Goal: Find contact information: Find contact information

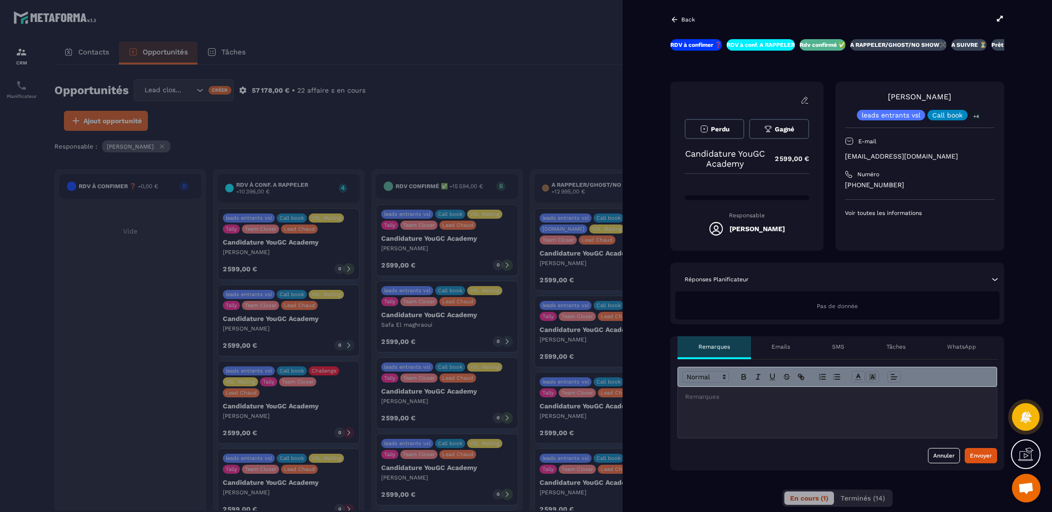
scroll to position [142, 0]
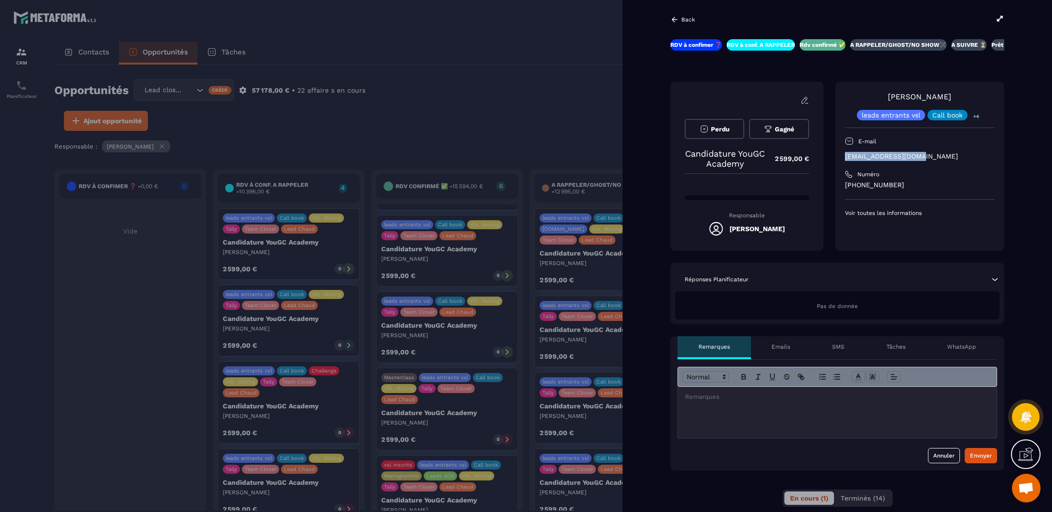
copy p "[EMAIL_ADDRESS][DOMAIN_NAME]"
drag, startPoint x: 925, startPoint y: 160, endPoint x: 840, endPoint y: 160, distance: 85.4
click at [840, 160] on div "[PERSON_NAME] leads entrants vsl Call book +4 E-mail [EMAIL_ADDRESS][DOMAIN_NAM…" at bounding box center [920, 166] width 169 height 169
copy p "64610 0389"
drag, startPoint x: 906, startPoint y: 183, endPoint x: 859, endPoint y: 186, distance: 47.3
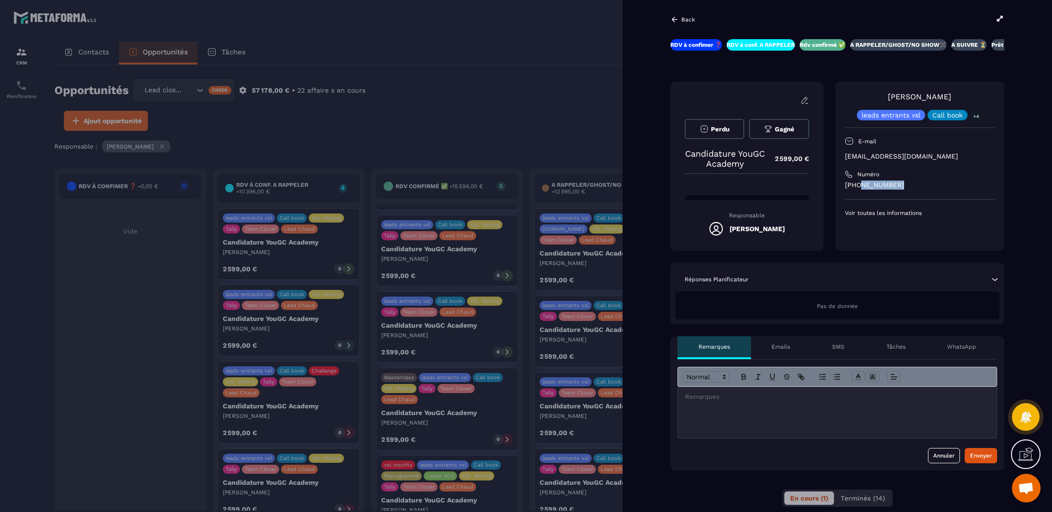
click at [859, 186] on p "[PHONE_NUMBER]" at bounding box center [920, 184] width 150 height 9
click at [869, 204] on div "[PERSON_NAME] leads entrants vsl Call book +4 E-mail [EMAIL_ADDRESS][DOMAIN_NAM…" at bounding box center [920, 154] width 150 height 126
copy link "Lussac"
drag, startPoint x: 959, startPoint y: 97, endPoint x: 919, endPoint y: 95, distance: 39.7
click at [919, 95] on div "[PERSON_NAME] leads entrants vsl Call book +4" at bounding box center [920, 105] width 150 height 29
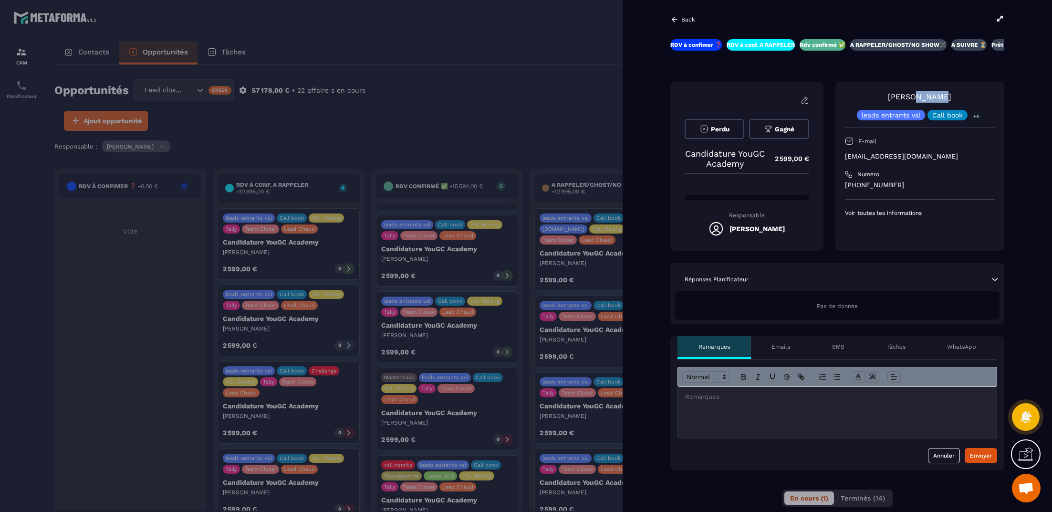
click at [932, 95] on link "[PERSON_NAME]" at bounding box center [919, 96] width 63 height 9
